Goal: Task Accomplishment & Management: Use online tool/utility

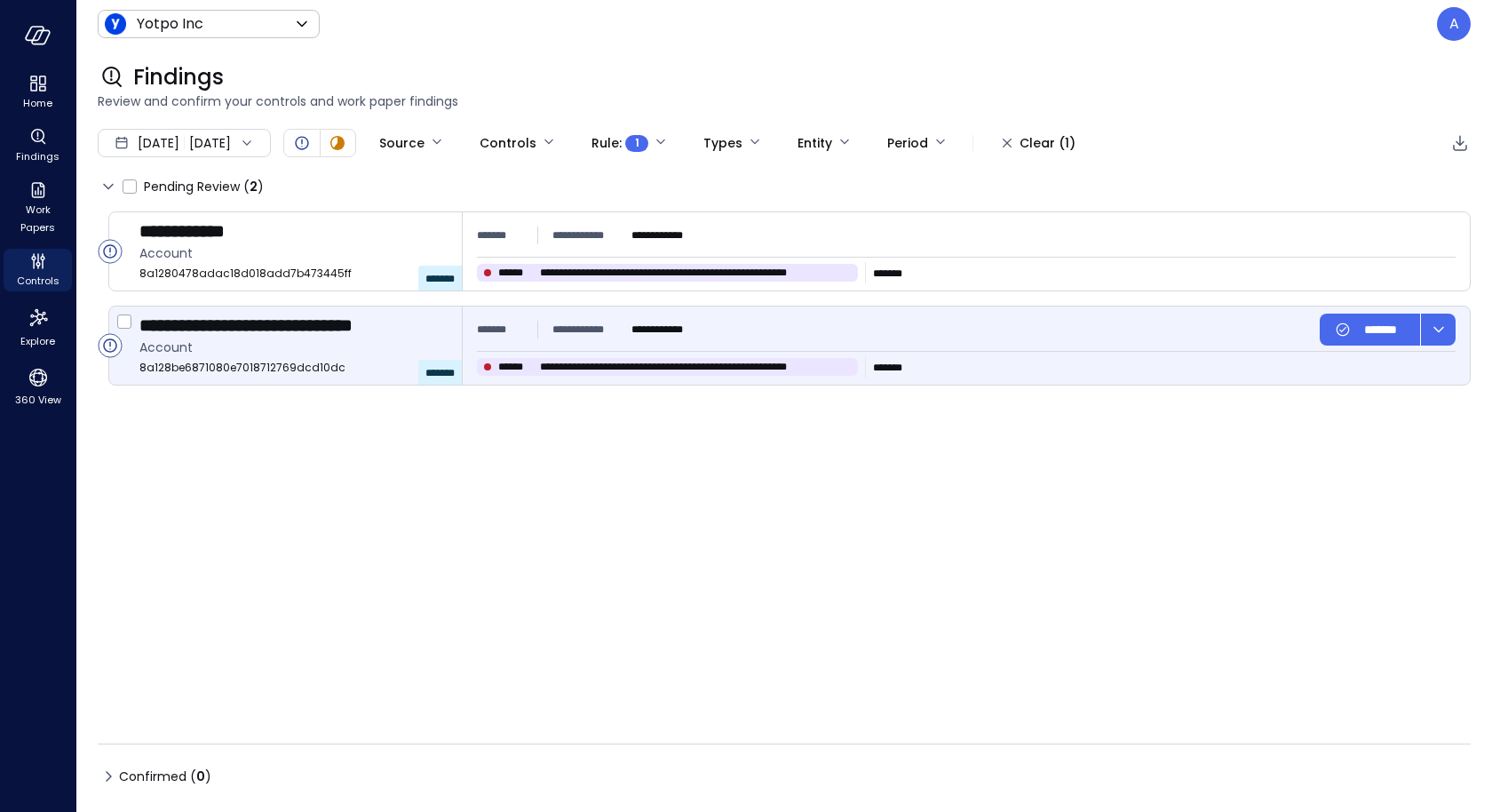
click at [295, 355] on span "Account" at bounding box center [293, 347] width 309 height 19
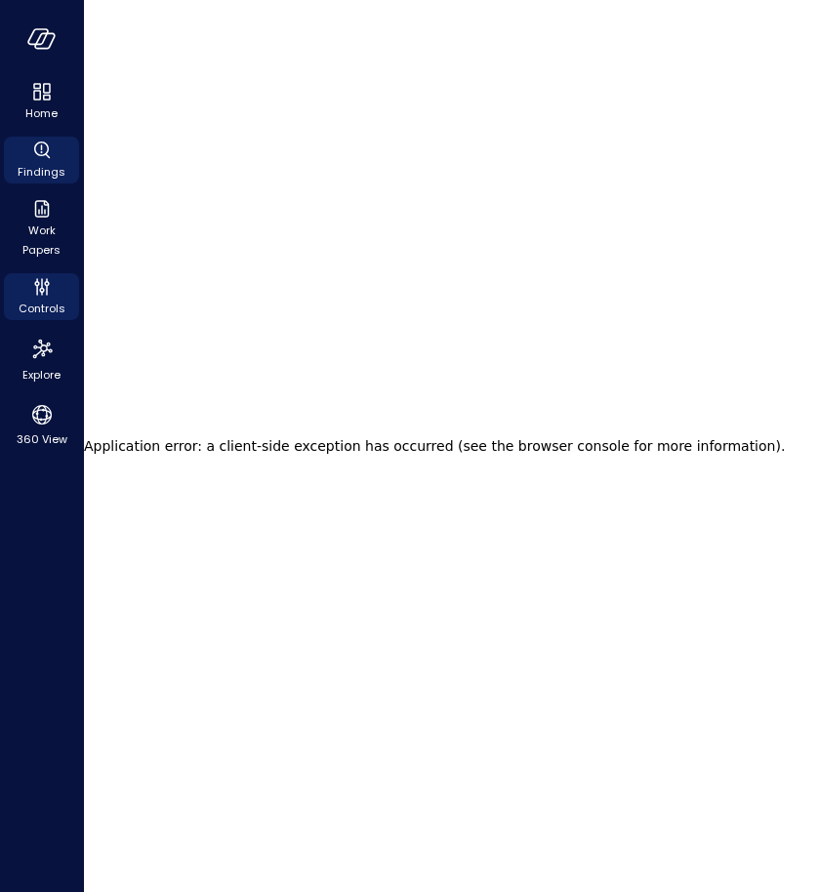
click at [30, 149] on icon "Findings" at bounding box center [41, 150] width 23 height 23
click at [33, 280] on icon "Controls" at bounding box center [41, 286] width 23 height 23
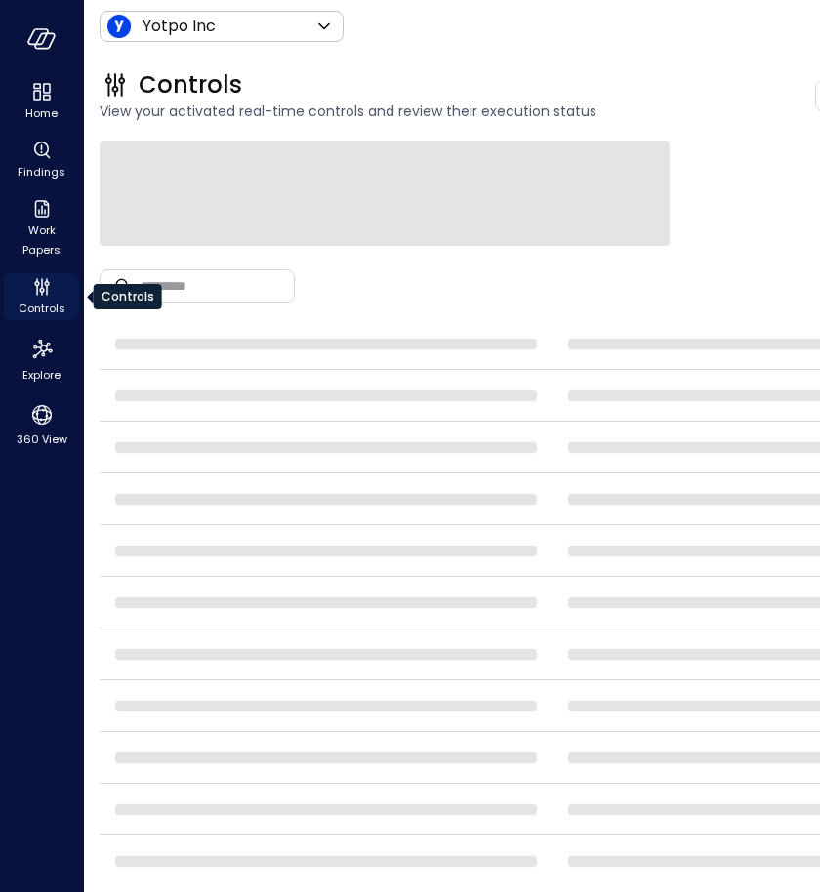
click at [33, 280] on icon "Controls" at bounding box center [41, 286] width 23 height 23
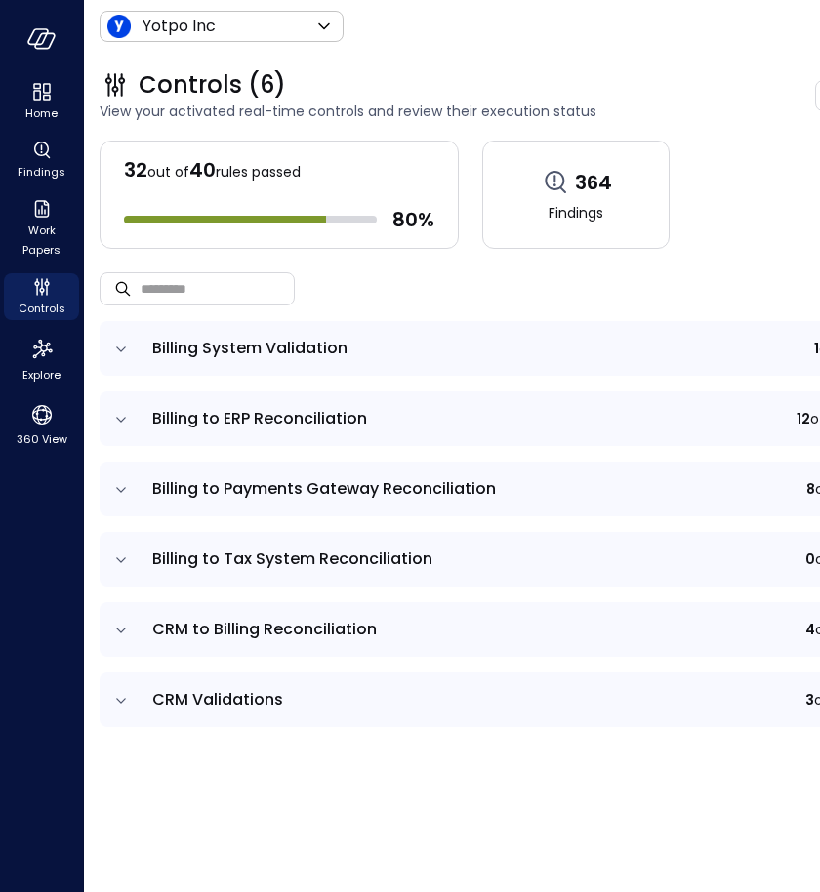
click at [128, 421] on icon "expand row" at bounding box center [121, 420] width 20 height 20
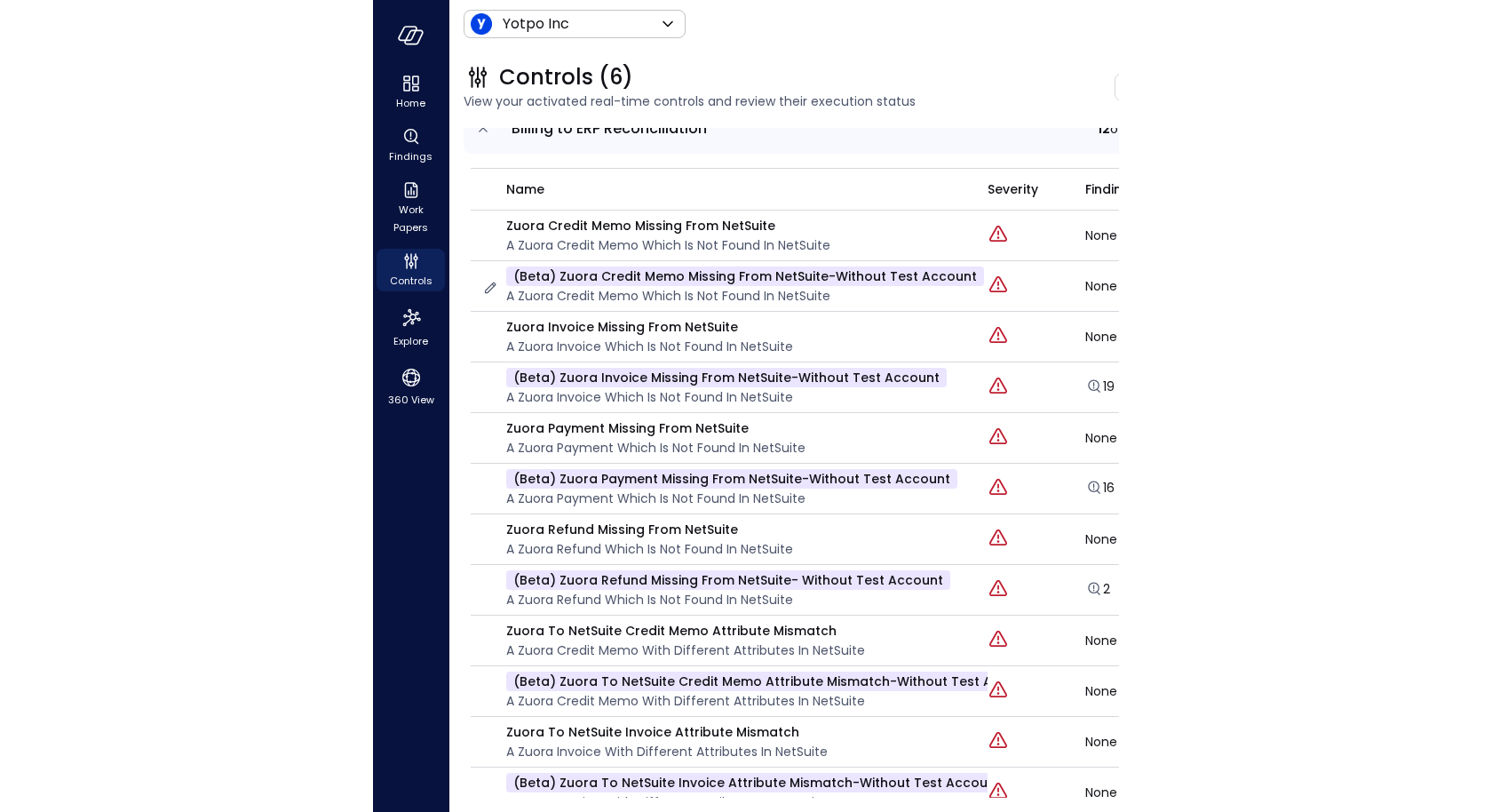
scroll to position [259, 0]
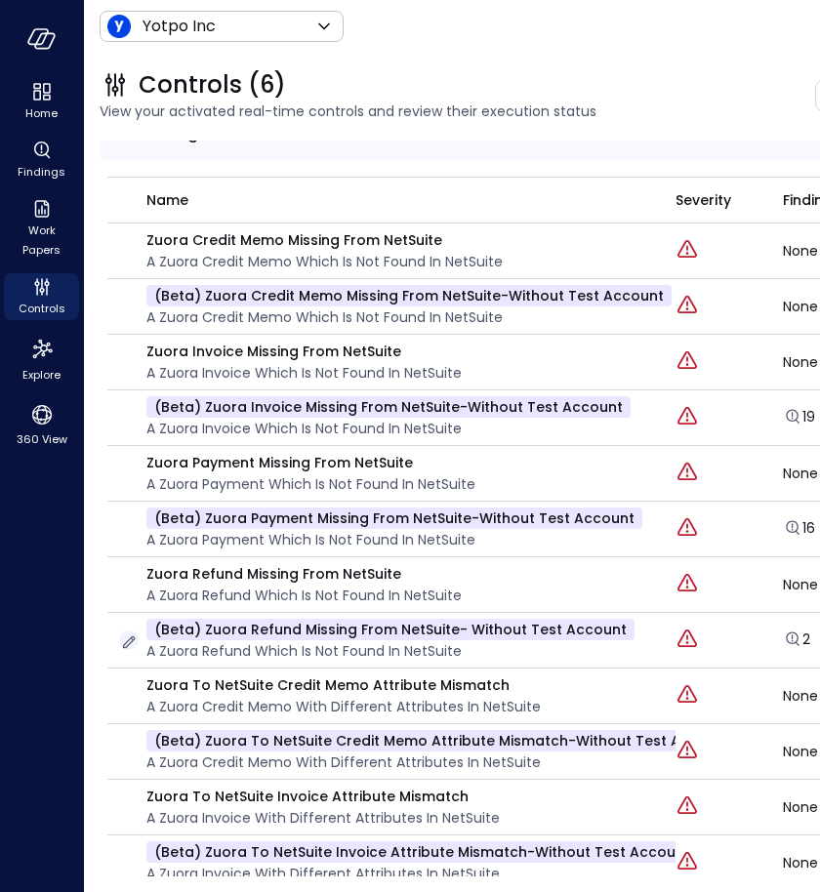
click at [134, 639] on icon "button" at bounding box center [129, 642] width 20 height 20
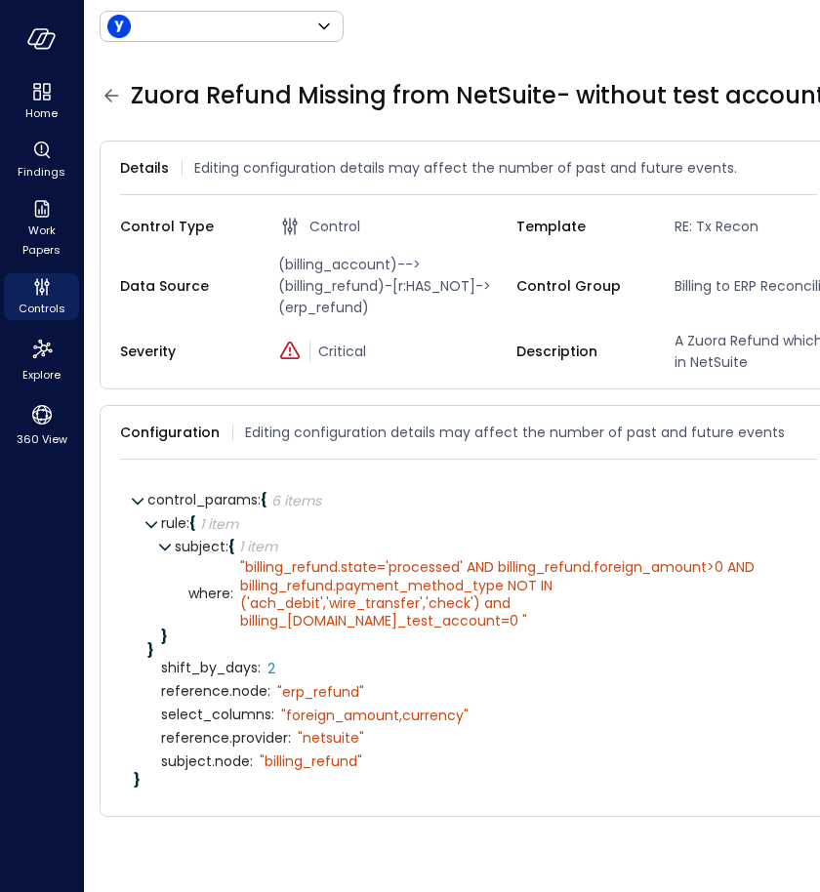
type input "******"
